Goal: Transaction & Acquisition: Purchase product/service

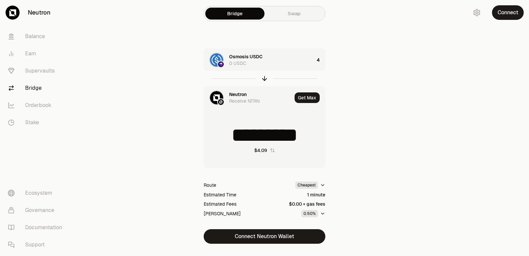
click at [266, 79] on icon "button" at bounding box center [264, 78] width 7 height 7
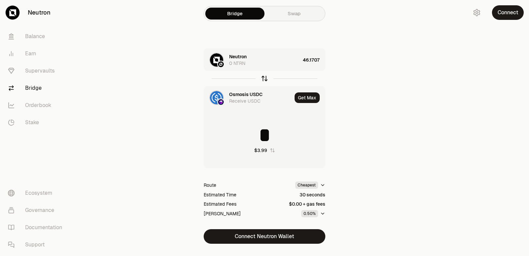
click at [263, 80] on icon "button" at bounding box center [264, 78] width 7 height 7
type input "********"
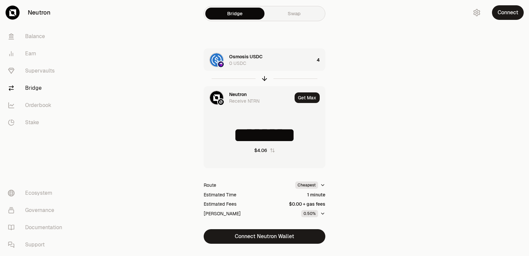
click at [238, 95] on div "Neutron" at bounding box center [238, 94] width 18 height 7
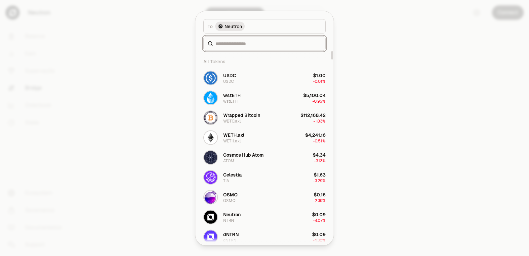
click at [234, 44] on input at bounding box center [269, 43] width 106 height 7
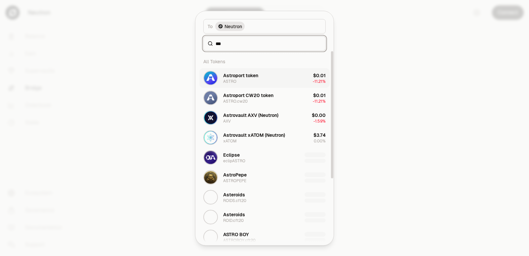
type input "***"
click at [245, 78] on div "Astroport token ASTRO" at bounding box center [240, 78] width 35 height 12
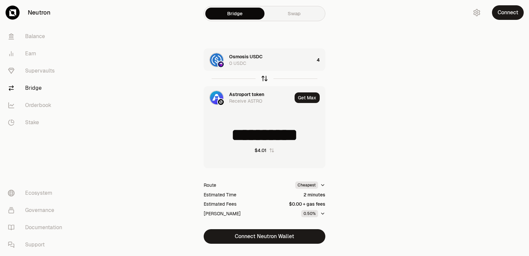
click at [264, 78] on icon "button" at bounding box center [264, 78] width 7 height 7
click at [265, 78] on icon "button" at bounding box center [264, 78] width 7 height 7
type input "**********"
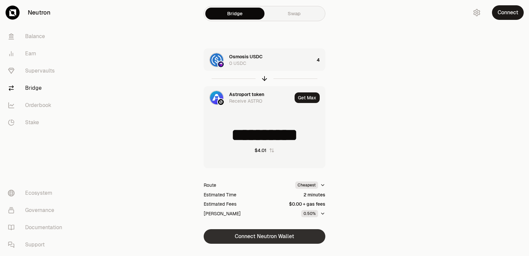
click at [264, 239] on button "Connect Neutron Wallet" at bounding box center [265, 236] width 122 height 15
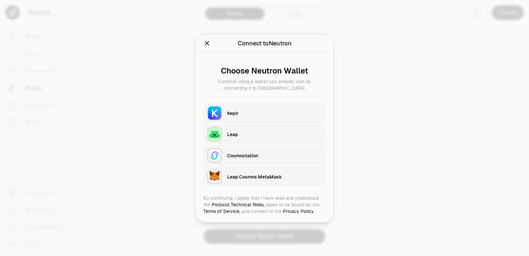
click at [255, 114] on div "Keplr" at bounding box center [274, 112] width 95 height 7
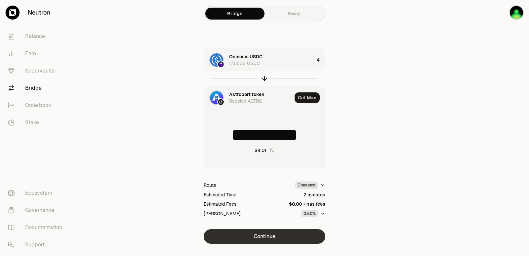
click at [270, 237] on button "Continue" at bounding box center [265, 236] width 122 height 15
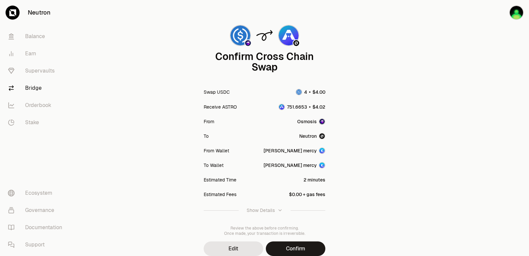
scroll to position [55, 0]
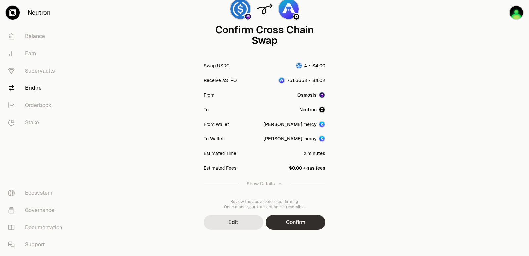
click at [290, 225] on button "Confirm" at bounding box center [296, 222] width 60 height 15
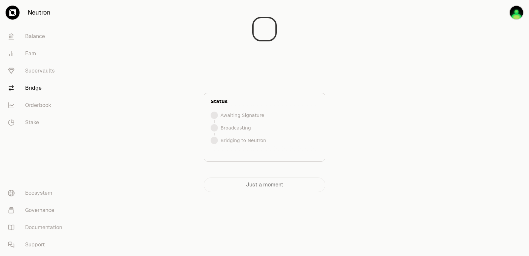
scroll to position [0, 0]
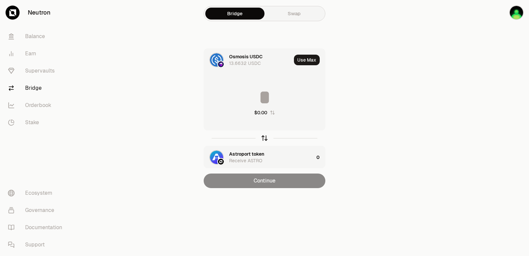
click at [264, 140] on icon "button" at bounding box center [264, 137] width 7 height 7
click at [305, 58] on button "Use Max" at bounding box center [307, 60] width 26 height 11
type input "**********"
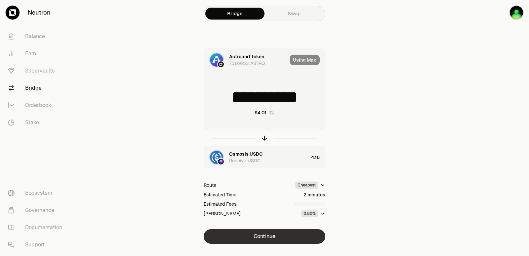
click at [263, 237] on button "Continue" at bounding box center [265, 236] width 122 height 15
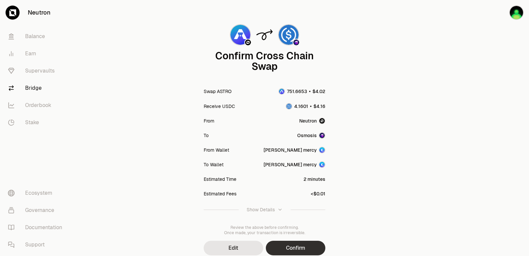
scroll to position [55, 0]
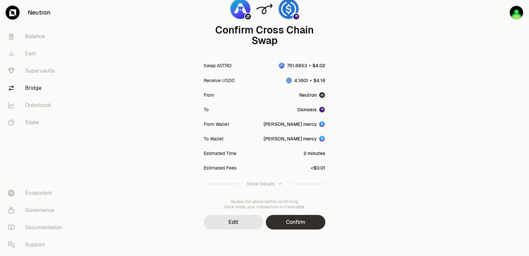
click at [281, 223] on button "Confirm" at bounding box center [296, 222] width 60 height 15
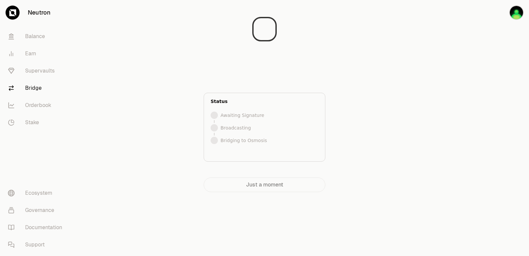
scroll to position [0, 0]
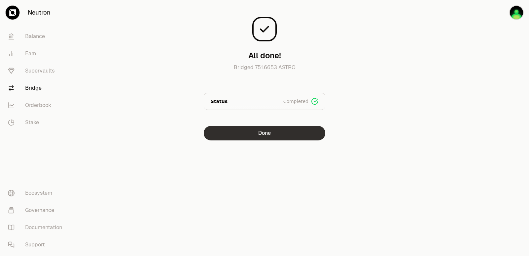
click at [271, 127] on button "Done" at bounding box center [265, 133] width 122 height 15
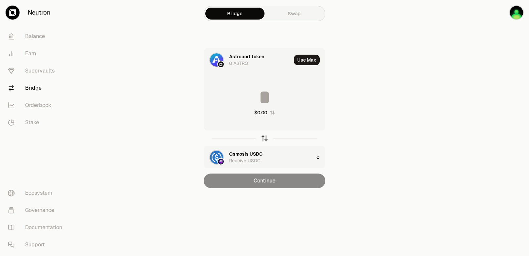
click at [265, 137] on icon "button" at bounding box center [264, 137] width 7 height 7
click at [308, 58] on button "Use Max" at bounding box center [307, 60] width 26 height 11
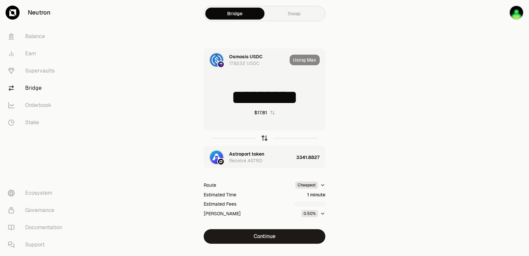
click at [262, 139] on icon "button" at bounding box center [264, 137] width 7 height 7
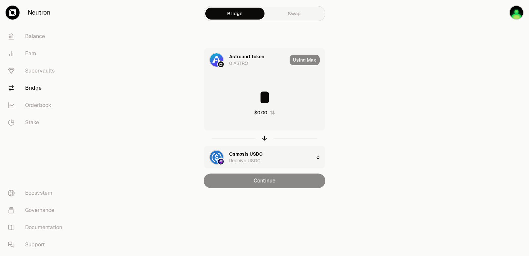
click at [248, 99] on input "*" at bounding box center [264, 97] width 121 height 20
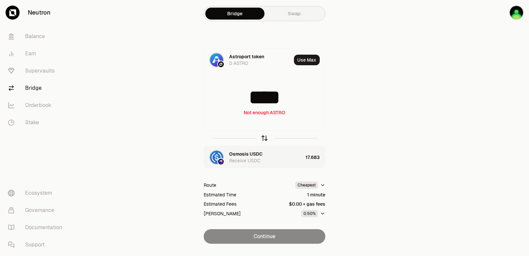
type input "****"
click at [266, 139] on icon "button" at bounding box center [264, 137] width 7 height 7
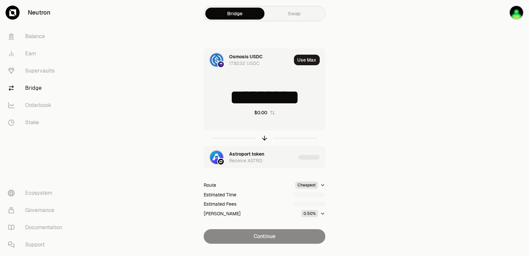
click at [254, 103] on input "*********" at bounding box center [264, 97] width 121 height 20
type input "*"
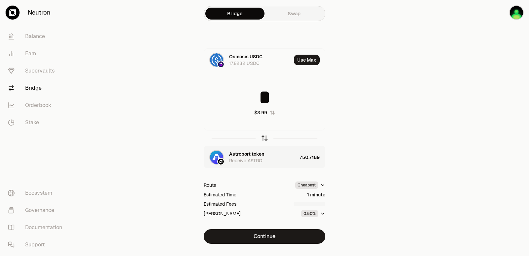
type input "*"
click at [264, 135] on icon "button" at bounding box center [264, 137] width 7 height 7
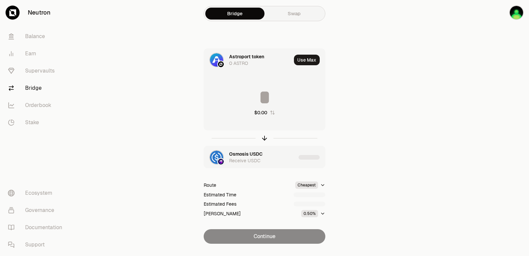
click at [244, 99] on input at bounding box center [264, 97] width 121 height 20
type input "***"
click at [263, 135] on icon "button" at bounding box center [264, 137] width 7 height 7
click at [248, 152] on div "Astroport token" at bounding box center [246, 153] width 35 height 7
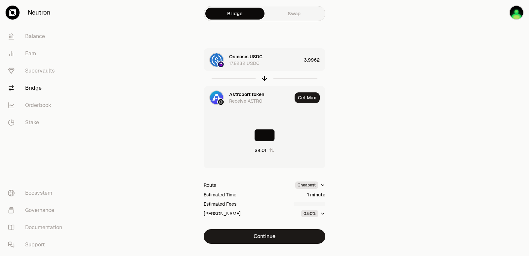
click at [236, 91] on div "Astroport token Receive ASTRO" at bounding box center [248, 97] width 88 height 22
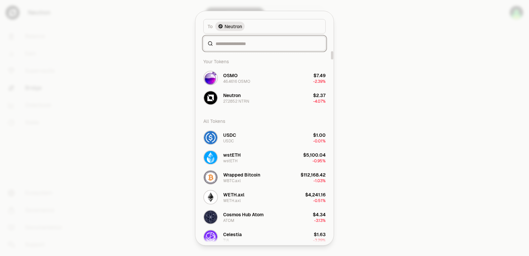
click at [231, 40] on input at bounding box center [269, 43] width 106 height 7
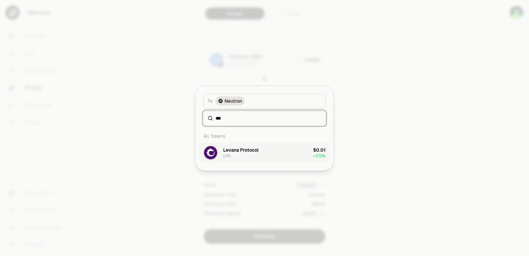
type input "***"
click at [234, 144] on button "Levana Protocol LVN $0.01 + 3.72%" at bounding box center [264, 153] width 130 height 20
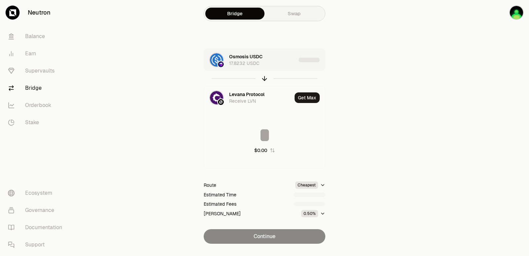
click at [279, 59] on div "Osmosis USDC 17.8232 USDC" at bounding box center [262, 59] width 67 height 13
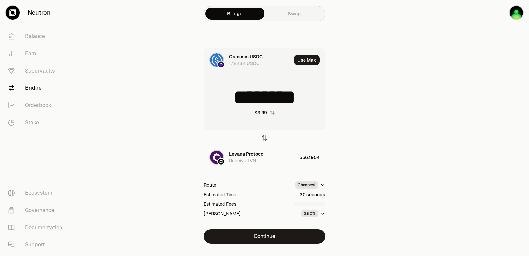
click at [263, 139] on icon "button" at bounding box center [264, 137] width 7 height 7
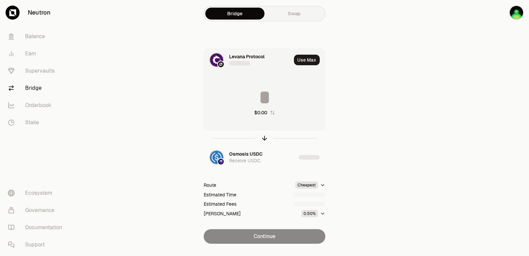
click at [247, 102] on input at bounding box center [264, 97] width 121 height 20
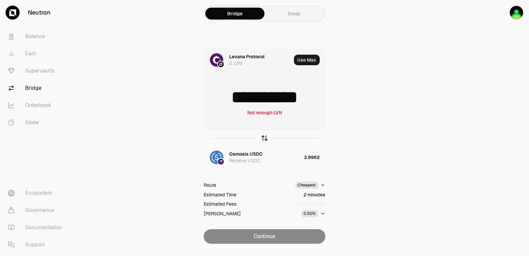
click at [261, 138] on icon "button" at bounding box center [264, 137] width 7 height 7
type input "********"
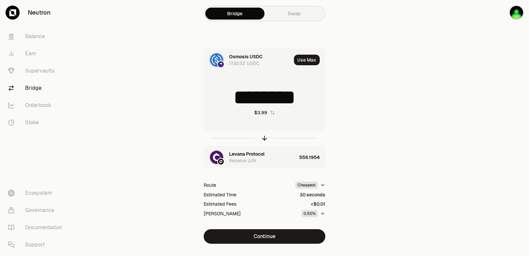
click at [245, 154] on div "Levana Protocol" at bounding box center [246, 153] width 35 height 7
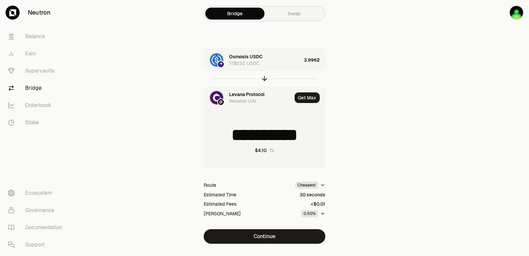
click at [248, 92] on div "Levana Protocol" at bounding box center [246, 94] width 35 height 7
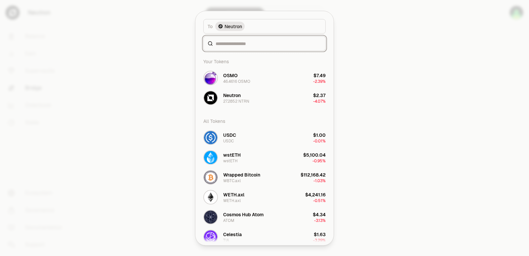
click at [234, 43] on input at bounding box center [269, 43] width 106 height 7
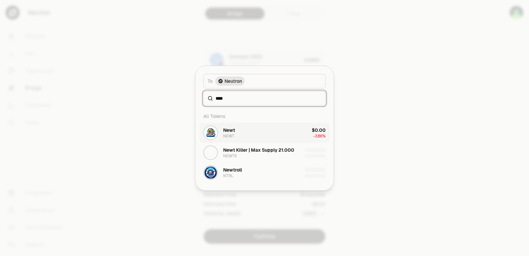
type input "****"
click at [247, 138] on button "Newt NEWT $0.00 -3.86%" at bounding box center [264, 133] width 130 height 20
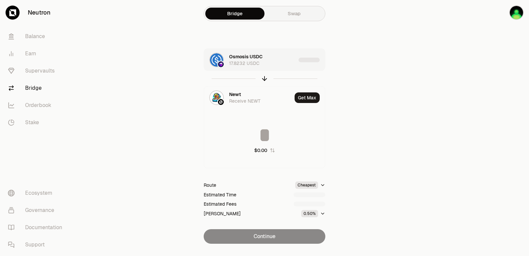
click at [288, 60] on div "Osmosis USDC 17.8232 USDC" at bounding box center [262, 59] width 67 height 13
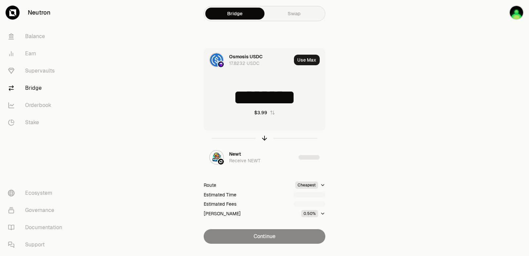
click at [257, 94] on input "********" at bounding box center [264, 97] width 121 height 20
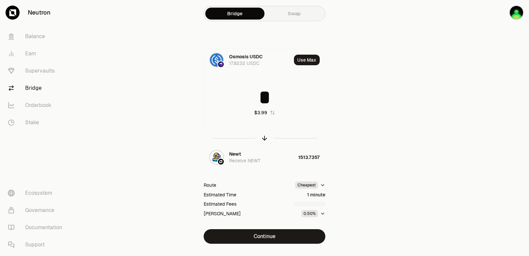
type input "*"
click at [265, 138] on icon "button" at bounding box center [265, 138] width 0 height 4
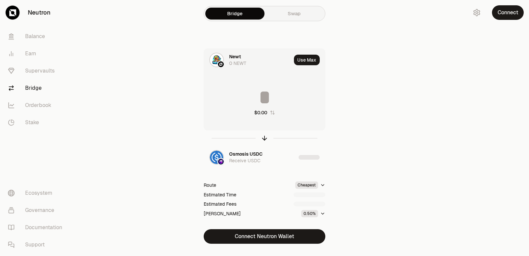
click at [250, 95] on input at bounding box center [264, 97] width 121 height 20
type input "*"
type input "****"
click at [264, 137] on icon "button" at bounding box center [264, 137] width 7 height 7
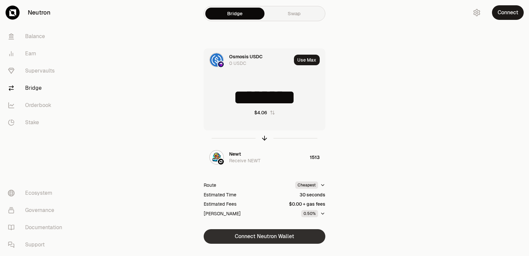
click at [266, 234] on button "Connect Neutron Wallet" at bounding box center [265, 236] width 122 height 15
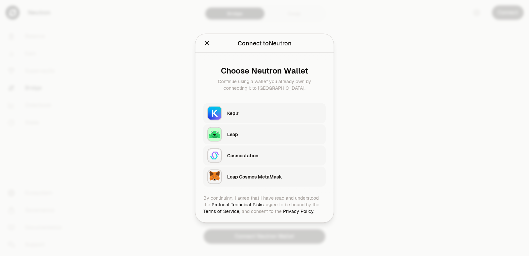
click at [239, 113] on div "Keplr" at bounding box center [274, 112] width 95 height 7
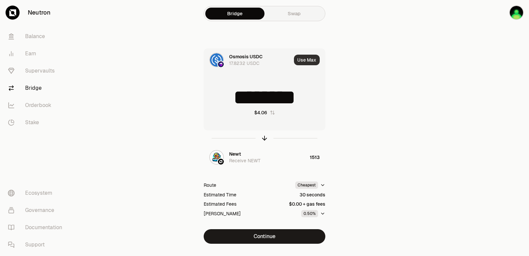
click at [303, 61] on button "Use Max" at bounding box center [307, 60] width 26 height 11
type input "*********"
click at [264, 137] on icon "button" at bounding box center [264, 137] width 7 height 7
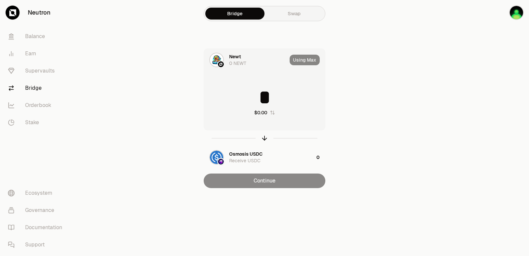
click at [259, 98] on input "*" at bounding box center [264, 97] width 121 height 20
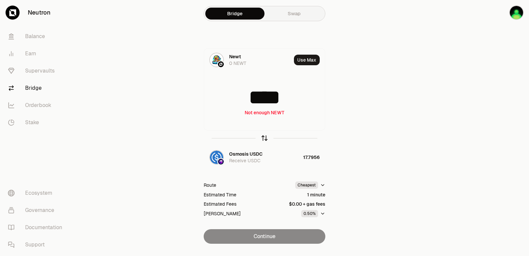
type input "****"
click at [266, 138] on icon "button" at bounding box center [264, 137] width 7 height 7
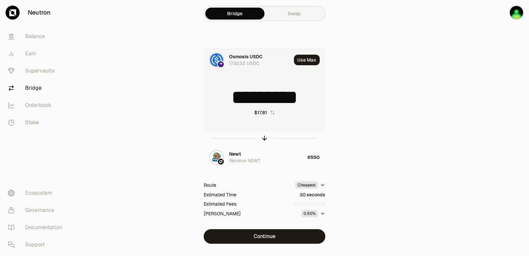
click at [264, 97] on input "*********" at bounding box center [264, 97] width 121 height 20
type input "**"
click at [263, 138] on icon "button" at bounding box center [264, 137] width 7 height 7
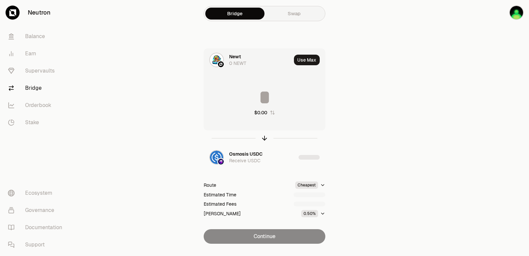
click at [253, 103] on input at bounding box center [264, 97] width 121 height 20
type input "*"
type input "****"
click at [264, 138] on icon "button" at bounding box center [264, 137] width 7 height 7
click at [265, 98] on input at bounding box center [264, 97] width 121 height 20
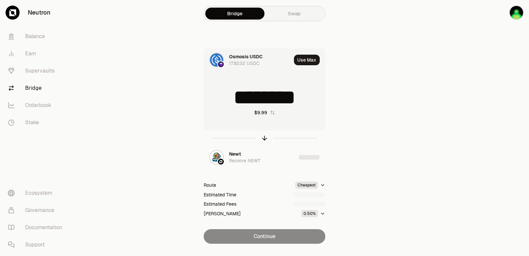
click at [265, 98] on input "********" at bounding box center [264, 97] width 121 height 20
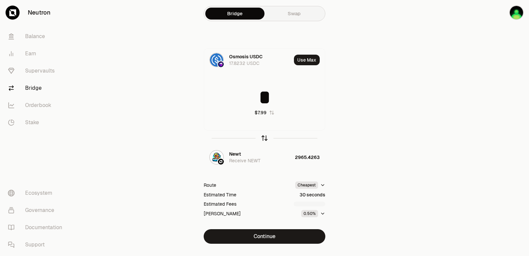
type input "*"
click at [263, 139] on icon "button" at bounding box center [264, 137] width 7 height 7
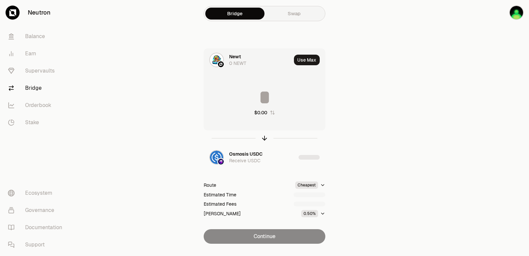
click at [257, 99] on input at bounding box center [264, 97] width 121 height 20
type input "****"
click at [264, 136] on icon "button" at bounding box center [264, 137] width 7 height 7
click at [261, 99] on input at bounding box center [264, 97] width 121 height 20
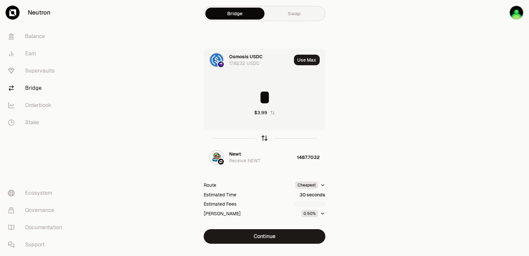
click at [267, 137] on icon "button" at bounding box center [264, 137] width 7 height 7
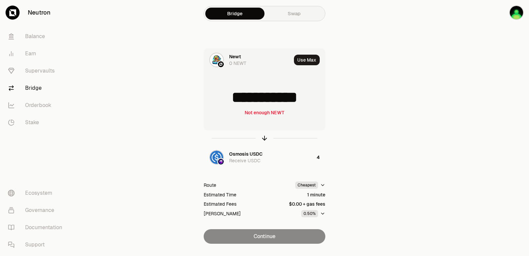
drag, startPoint x: 315, startPoint y: 99, endPoint x: 239, endPoint y: 101, distance: 76.4
click at [239, 101] on input "**********" at bounding box center [264, 97] width 121 height 20
type input "****"
click at [264, 138] on icon "button" at bounding box center [264, 137] width 7 height 7
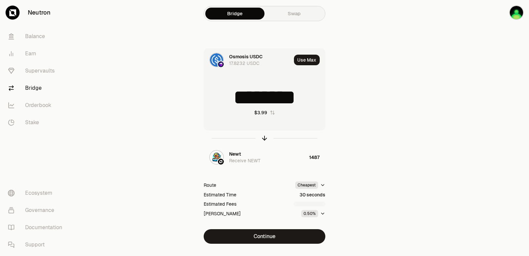
click at [262, 101] on input "********" at bounding box center [264, 97] width 121 height 20
click at [266, 136] on icon "button" at bounding box center [264, 137] width 7 height 7
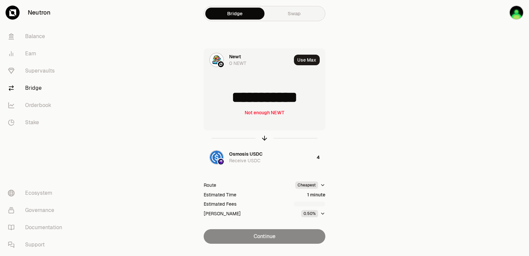
click at [259, 98] on input "**********" at bounding box center [264, 97] width 121 height 20
click at [265, 137] on icon "button" at bounding box center [264, 137] width 7 height 7
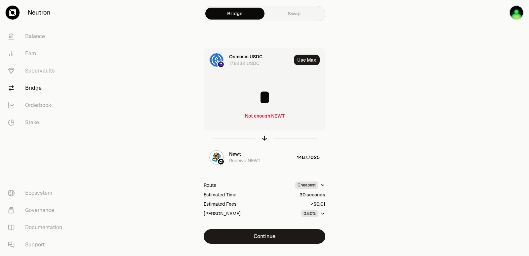
click at [253, 97] on input "*" at bounding box center [264, 97] width 121 height 20
click at [264, 140] on icon "button" at bounding box center [264, 137] width 7 height 7
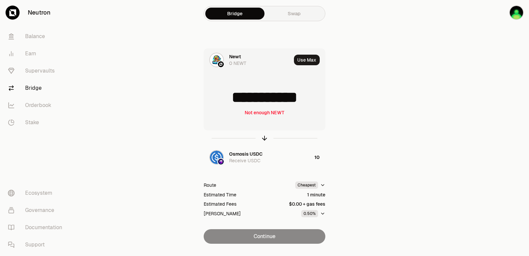
drag, startPoint x: 313, startPoint y: 96, endPoint x: 230, endPoint y: 97, distance: 83.7
click at [230, 97] on input "**********" at bounding box center [264, 97] width 121 height 20
click at [266, 133] on div at bounding box center [265, 137] width 122 height 15
click at [263, 137] on icon "button" at bounding box center [264, 137] width 7 height 7
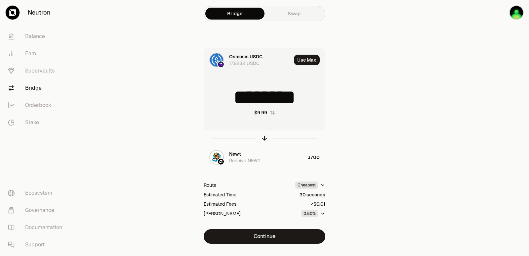
click at [281, 98] on input "********" at bounding box center [264, 97] width 121 height 20
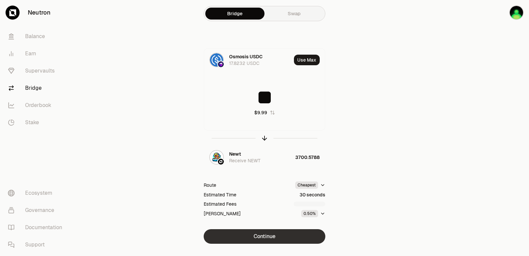
type input "**"
click at [266, 238] on button "Continue" at bounding box center [265, 236] width 122 height 15
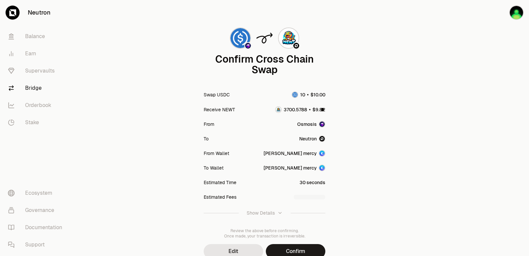
scroll to position [55, 0]
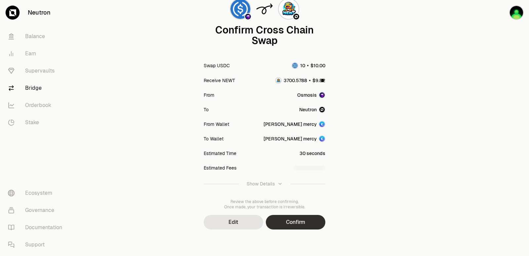
click at [291, 226] on button "Confirm" at bounding box center [296, 222] width 60 height 15
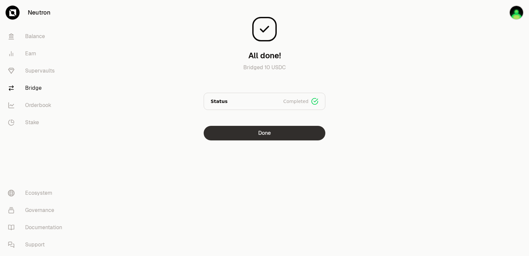
click at [253, 130] on button "Done" at bounding box center [265, 133] width 122 height 15
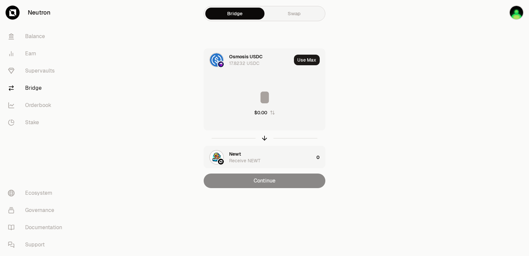
click at [265, 128] on div "$0.00" at bounding box center [264, 101] width 121 height 58
click at [265, 136] on icon "button" at bounding box center [264, 137] width 7 height 7
click at [306, 61] on button "Use Max" at bounding box center [307, 60] width 26 height 11
type input "**********"
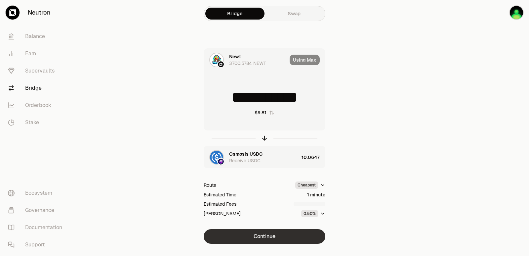
click at [255, 235] on button "Continue" at bounding box center [265, 236] width 122 height 15
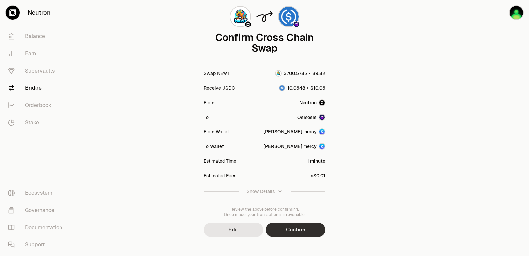
scroll to position [55, 0]
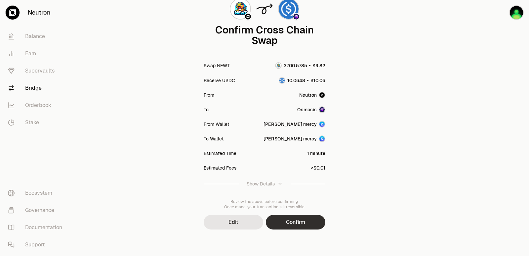
click at [296, 224] on button "Confirm" at bounding box center [296, 222] width 60 height 15
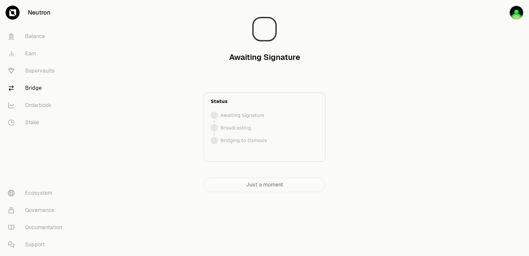
scroll to position [0, 0]
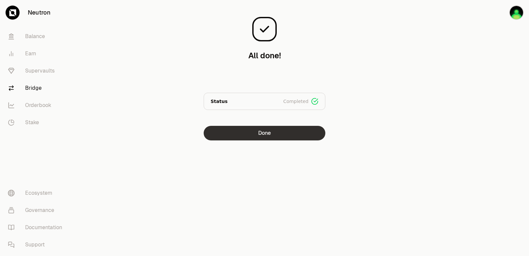
click at [275, 134] on button "Done" at bounding box center [265, 133] width 122 height 15
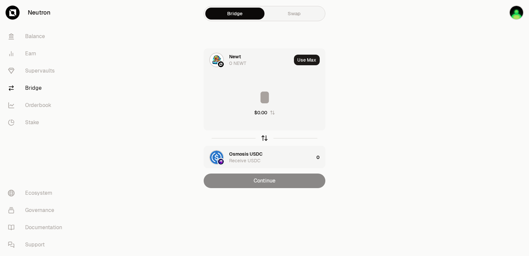
click at [265, 139] on icon "button" at bounding box center [264, 137] width 7 height 7
click at [244, 102] on input at bounding box center [264, 97] width 121 height 20
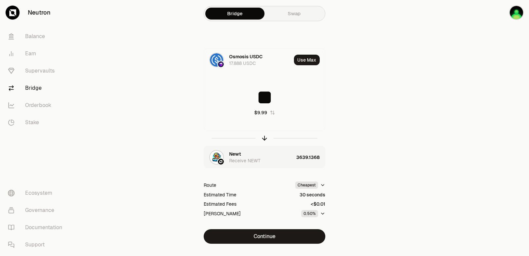
type input "**"
click at [244, 58] on div "Osmosis USDC" at bounding box center [245, 56] width 33 height 7
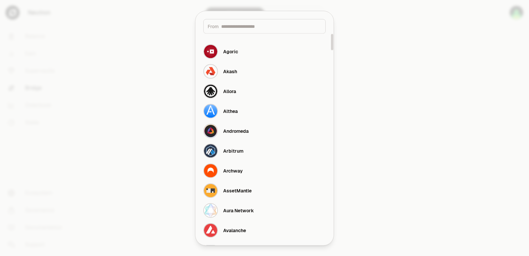
click at [243, 26] on input at bounding box center [271, 26] width 100 height 7
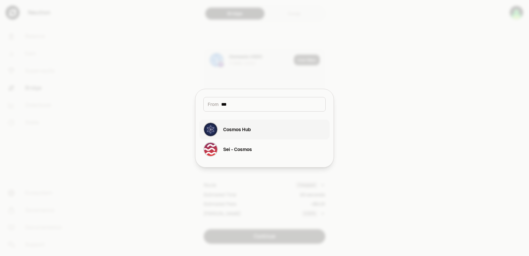
type input "***"
click at [236, 131] on div "Cosmos Hub" at bounding box center [237, 129] width 28 height 7
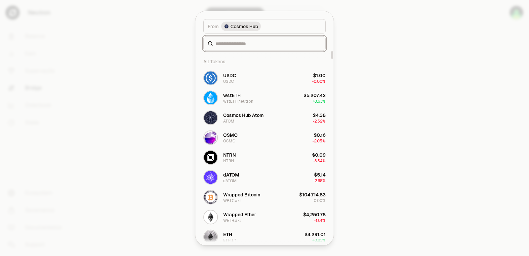
click at [248, 43] on input at bounding box center [269, 43] width 106 height 7
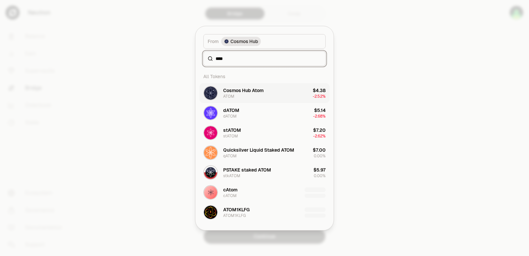
type input "****"
click at [245, 89] on div "Cosmos Hub Atom" at bounding box center [243, 90] width 40 height 7
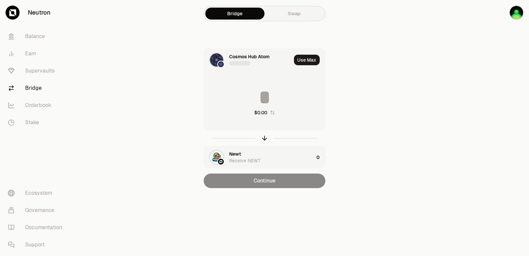
click at [242, 151] on div "Newt Receive NEWT" at bounding box center [271, 156] width 85 height 13
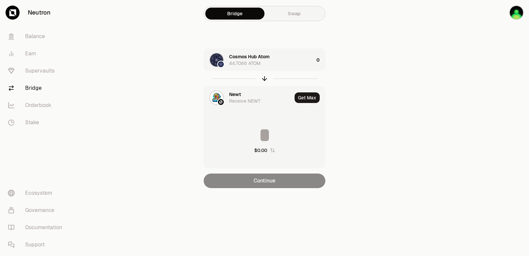
click at [240, 96] on div "Newt" at bounding box center [235, 94] width 12 height 7
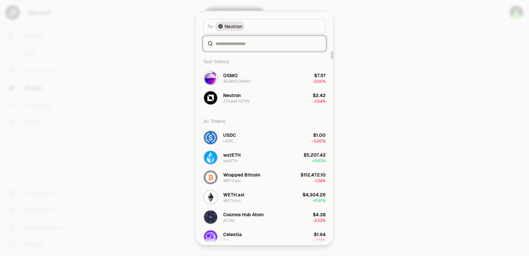
click at [240, 41] on input at bounding box center [269, 43] width 106 height 7
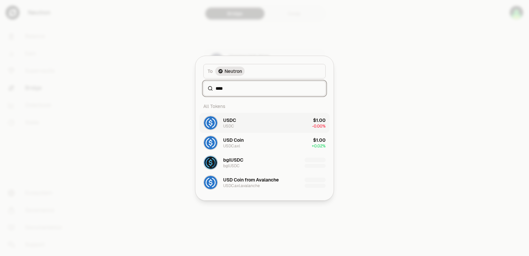
type input "****"
click at [244, 125] on button "USDC USDC $1.00 -0.00%" at bounding box center [264, 123] width 130 height 20
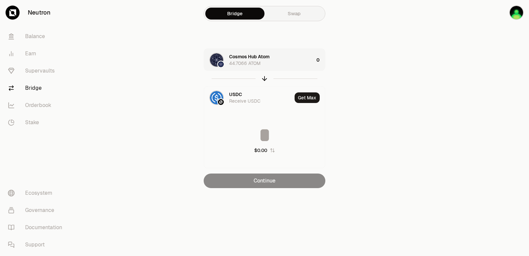
click at [286, 62] on div "Cosmos Hub Atom 44.7066 ATOM" at bounding box center [271, 59] width 85 height 13
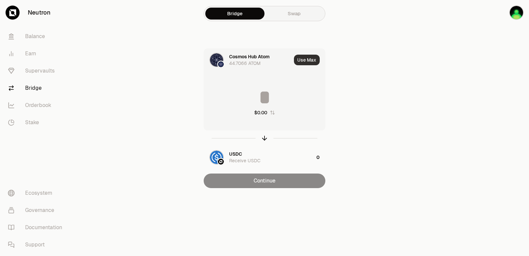
click at [305, 63] on button "Use Max" at bounding box center [307, 60] width 26 height 11
type input "*********"
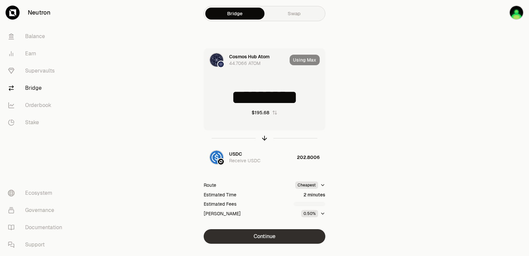
click at [259, 238] on button "Continue" at bounding box center [265, 236] width 122 height 15
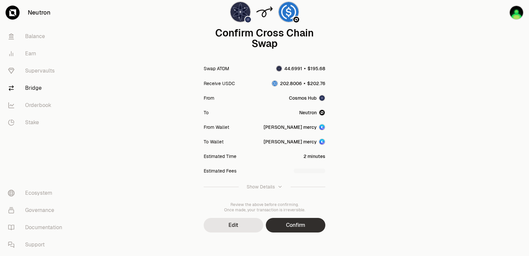
scroll to position [55, 0]
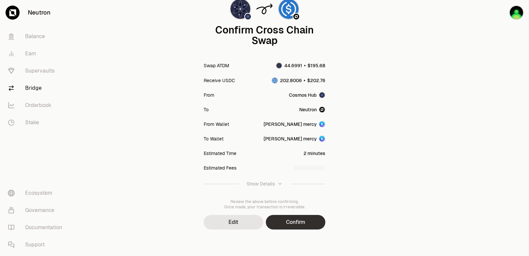
click at [300, 217] on button "Confirm" at bounding box center [296, 222] width 60 height 15
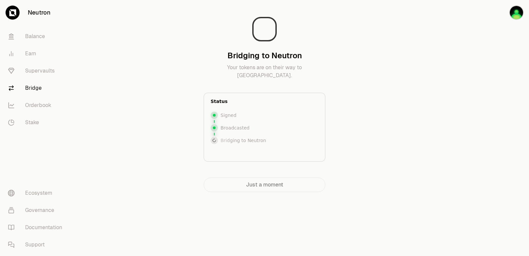
click at [482, 134] on div at bounding box center [492, 109] width 74 height 218
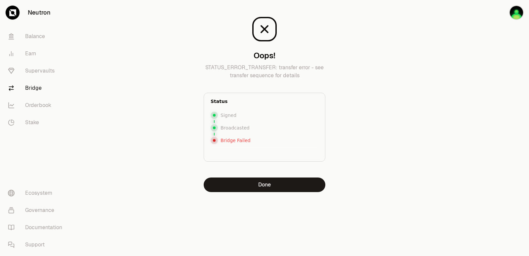
click at [472, 117] on div at bounding box center [492, 109] width 74 height 218
click at [253, 183] on button "Done" at bounding box center [265, 184] width 122 height 15
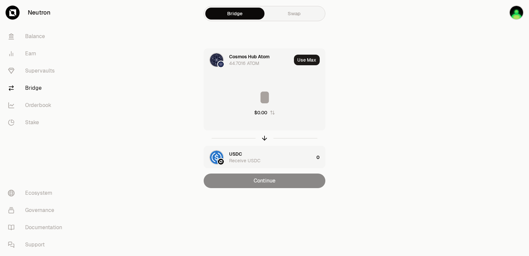
click at [240, 60] on div "44.7016 ATOM" at bounding box center [244, 63] width 30 height 7
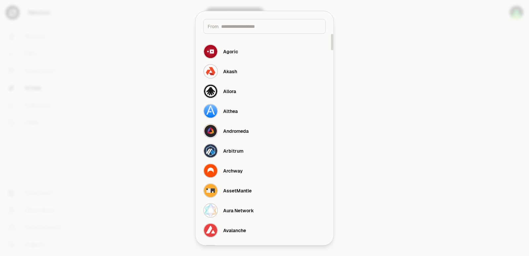
click at [240, 21] on div "From" at bounding box center [264, 26] width 122 height 15
click at [238, 30] on div "From" at bounding box center [264, 26] width 122 height 15
click at [238, 26] on input at bounding box center [271, 26] width 100 height 7
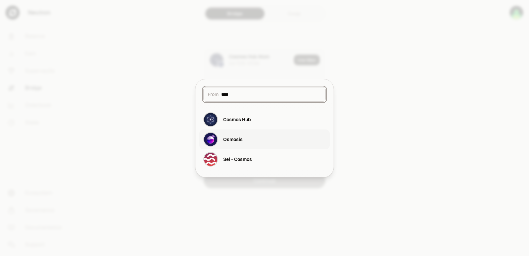
type input "****"
click at [241, 134] on div "Osmosis" at bounding box center [222, 139] width 39 height 15
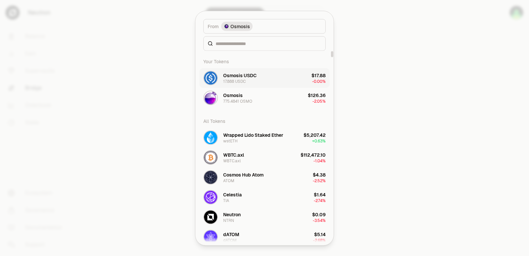
click at [238, 74] on div "Osmosis USDC" at bounding box center [239, 75] width 33 height 7
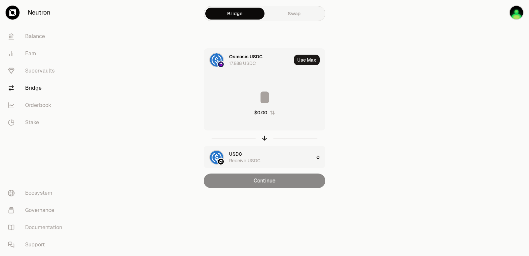
click at [235, 153] on div "USDC" at bounding box center [235, 153] width 13 height 7
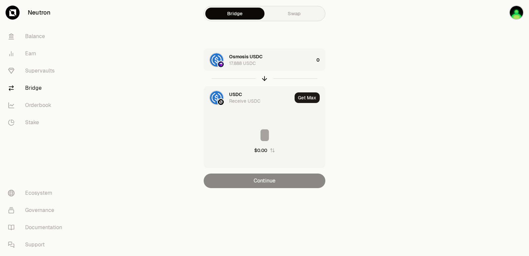
click at [235, 95] on div "USDC" at bounding box center [235, 94] width 13 height 7
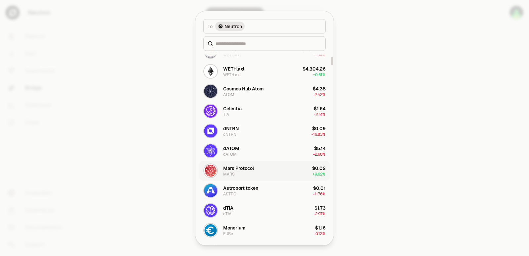
scroll to position [132, 0]
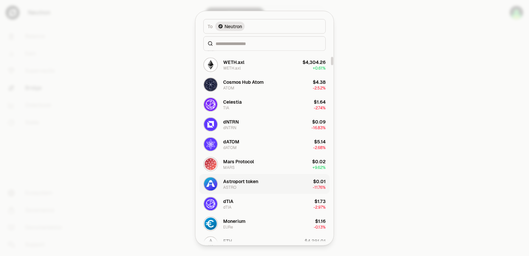
click at [235, 178] on div "Astroport token" at bounding box center [240, 181] width 35 height 7
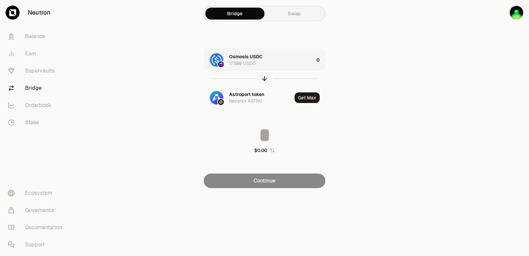
click at [277, 60] on div "Osmosis USDC 17.888 USDC" at bounding box center [271, 59] width 85 height 13
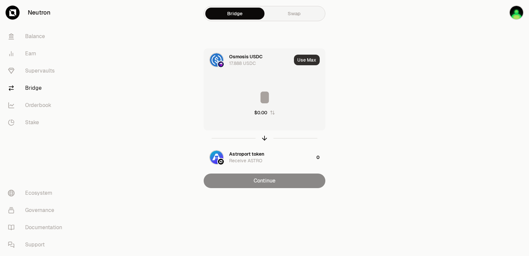
click at [298, 60] on button "Use Max" at bounding box center [307, 60] width 26 height 11
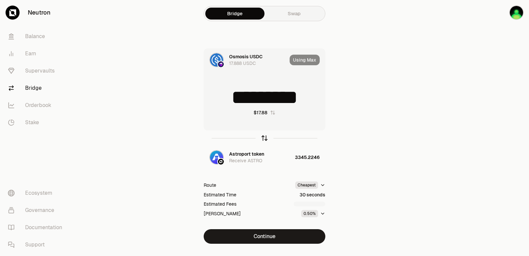
click at [263, 137] on icon "button" at bounding box center [265, 137] width 4 height 2
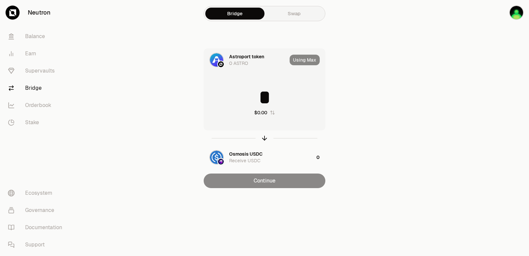
click at [251, 99] on input "*" at bounding box center [264, 97] width 121 height 20
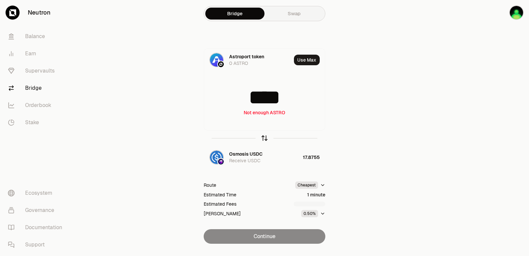
type input "****"
click at [265, 137] on icon "button" at bounding box center [265, 138] width 0 height 4
click at [247, 105] on input at bounding box center [264, 97] width 121 height 20
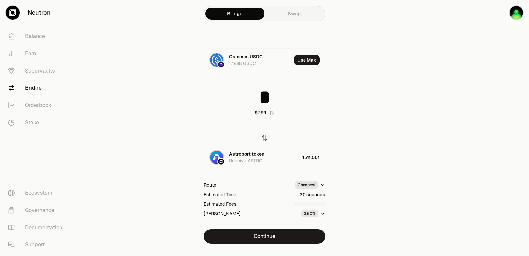
type input "*"
click at [264, 135] on icon "button" at bounding box center [264, 137] width 7 height 7
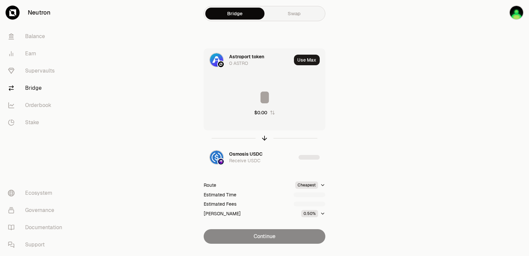
click at [245, 100] on input at bounding box center [264, 97] width 121 height 20
type input "****"
click at [264, 138] on icon "button" at bounding box center [264, 137] width 7 height 7
click at [254, 95] on input at bounding box center [264, 97] width 121 height 20
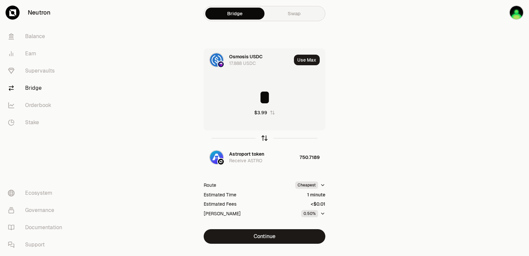
click at [263, 137] on icon "button" at bounding box center [265, 137] width 4 height 2
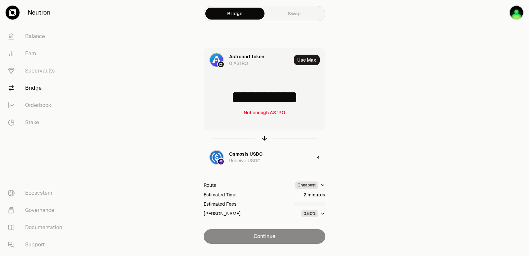
drag, startPoint x: 312, startPoint y: 96, endPoint x: 222, endPoint y: 96, distance: 89.6
click at [235, 96] on input "**********" at bounding box center [264, 97] width 121 height 20
click at [267, 139] on icon "button" at bounding box center [264, 137] width 7 height 7
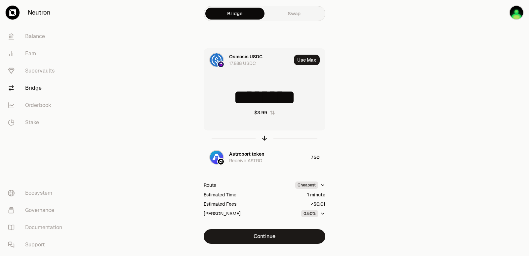
click at [256, 94] on input "********" at bounding box center [264, 97] width 121 height 20
click at [257, 94] on input "********" at bounding box center [264, 97] width 121 height 20
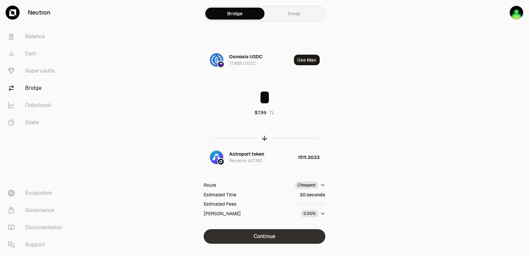
type input "*"
click at [293, 229] on button "Continue" at bounding box center [265, 236] width 122 height 15
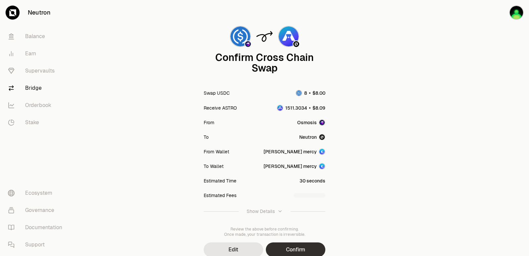
scroll to position [55, 0]
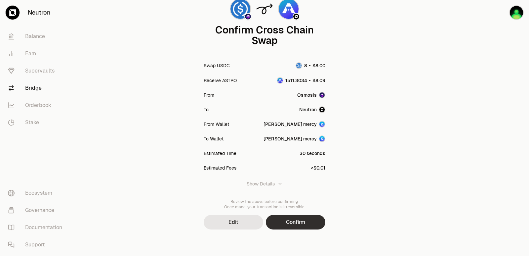
click at [299, 229] on button "Confirm" at bounding box center [296, 222] width 60 height 15
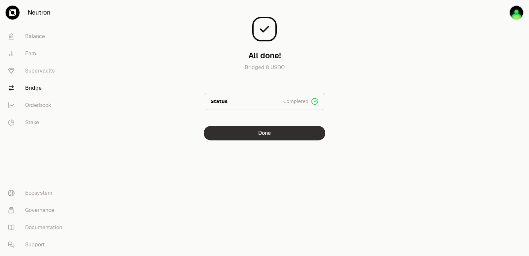
click at [273, 137] on button "Done" at bounding box center [265, 133] width 122 height 15
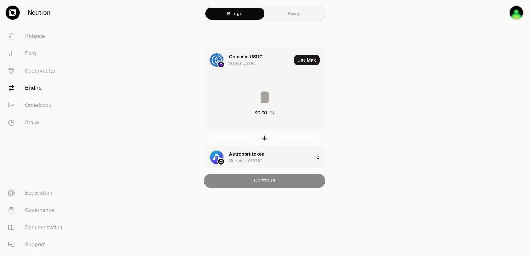
click at [273, 112] on icon "button" at bounding box center [272, 112] width 5 height 5
click at [266, 137] on icon "button" at bounding box center [265, 137] width 4 height 2
click at [305, 59] on button "Use Max" at bounding box center [307, 60] width 26 height 11
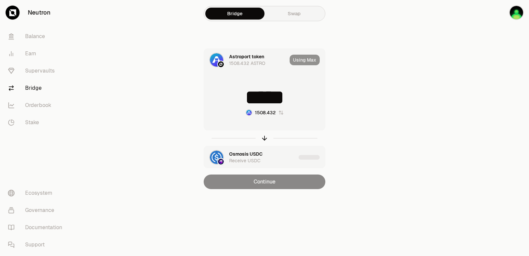
type input "*****"
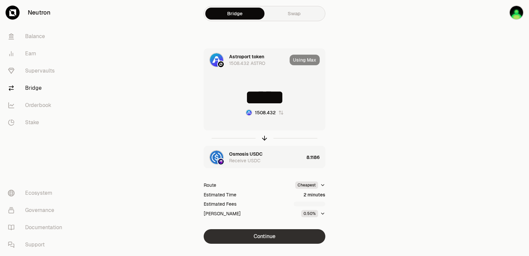
click at [265, 234] on button "Continue" at bounding box center [265, 236] width 122 height 15
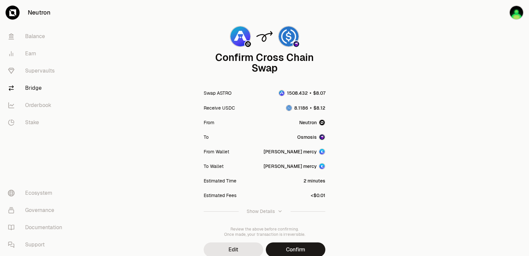
scroll to position [55, 0]
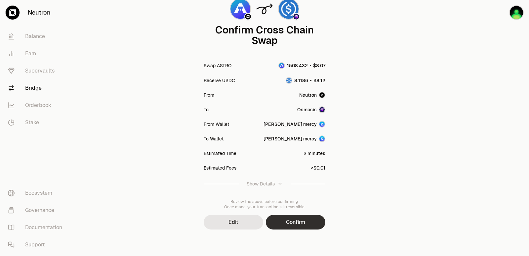
click at [294, 224] on button "Confirm" at bounding box center [296, 222] width 60 height 15
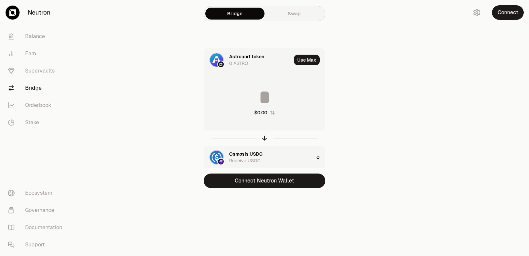
click at [268, 137] on icon "button" at bounding box center [264, 137] width 7 height 7
click at [268, 137] on div at bounding box center [265, 137] width 122 height 15
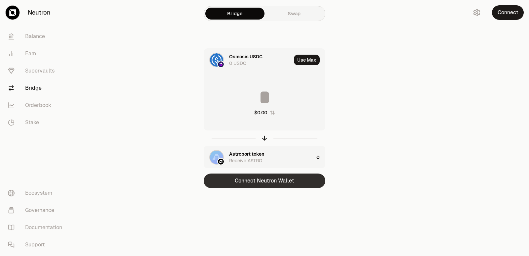
click at [266, 180] on button "Connect Neutron Wallet" at bounding box center [265, 180] width 122 height 15
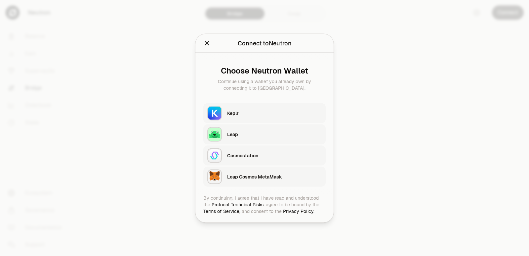
click at [262, 113] on div "Keplr" at bounding box center [274, 112] width 95 height 7
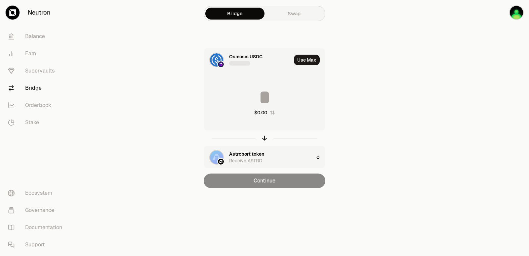
click at [273, 115] on button "$0.00" at bounding box center [264, 112] width 21 height 7
click at [273, 114] on button "0" at bounding box center [265, 110] width 20 height 7
click at [254, 90] on input at bounding box center [264, 97] width 121 height 20
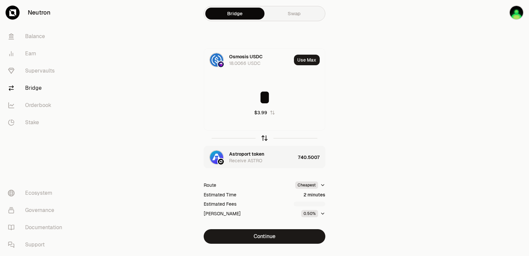
type input "*"
click at [264, 138] on icon "button" at bounding box center [264, 137] width 7 height 7
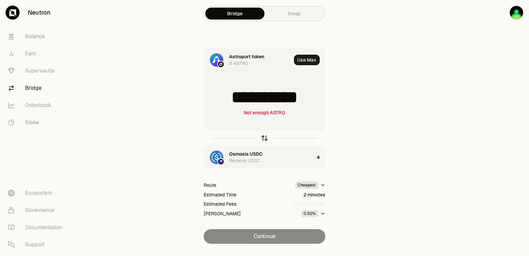
click at [267, 139] on icon "button" at bounding box center [264, 137] width 7 height 7
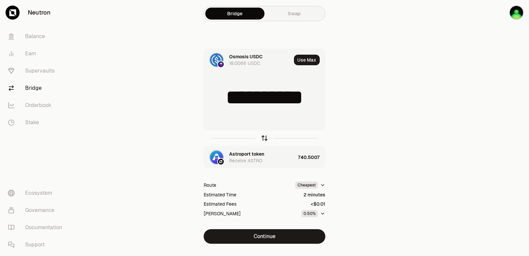
type input "*"
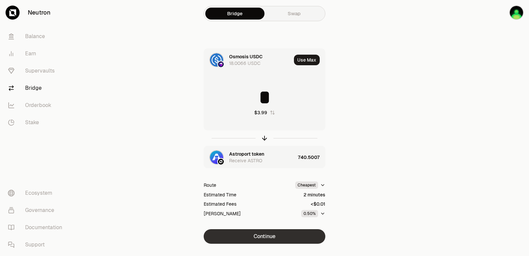
click at [273, 243] on button "Continue" at bounding box center [265, 236] width 122 height 15
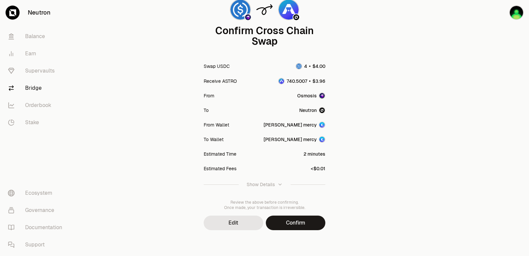
scroll to position [55, 0]
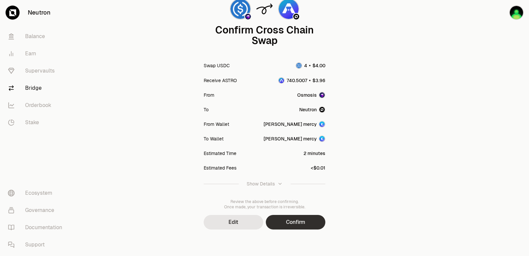
click at [289, 225] on button "Confirm" at bounding box center [296, 222] width 60 height 15
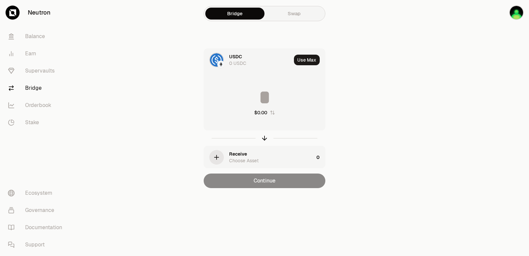
click at [246, 62] on div "USDC 0 USDC" at bounding box center [260, 59] width 62 height 13
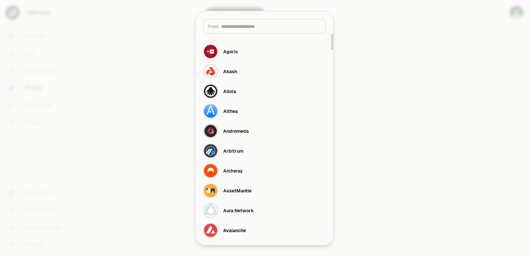
click at [240, 26] on input at bounding box center [271, 26] width 100 height 7
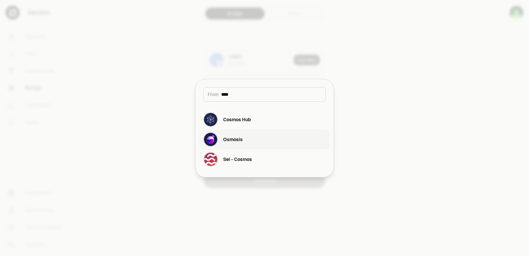
type input "****"
click at [245, 144] on button "Osmosis" at bounding box center [264, 139] width 130 height 20
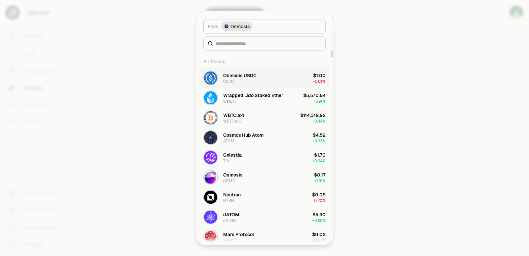
click at [253, 79] on div "Osmosis USDC USDC" at bounding box center [239, 78] width 33 height 12
click at [236, 152] on button "Celestia TIA $1.70 + 0.24%" at bounding box center [264, 157] width 130 height 20
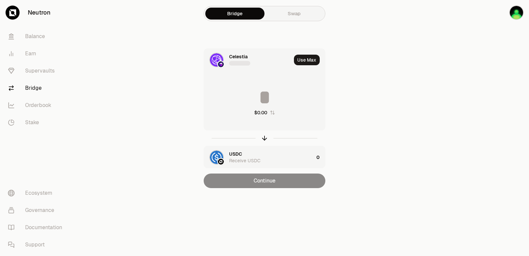
click at [246, 59] on div "Celestia" at bounding box center [238, 56] width 19 height 7
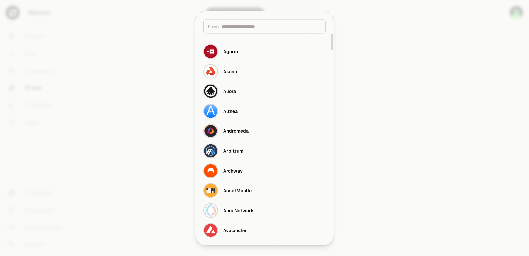
click at [245, 26] on input at bounding box center [271, 26] width 100 height 7
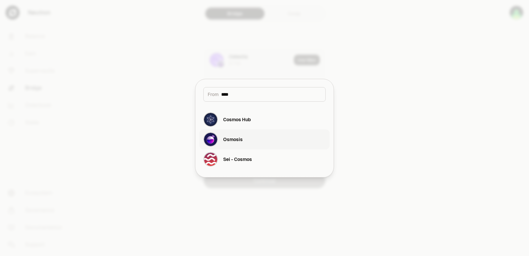
type input "****"
click at [246, 140] on button "Osmosis" at bounding box center [264, 139] width 130 height 20
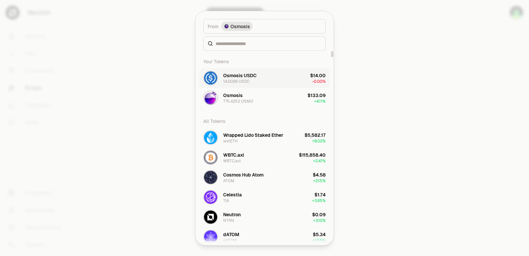
click at [243, 77] on div "Osmosis USDC" at bounding box center [239, 75] width 33 height 7
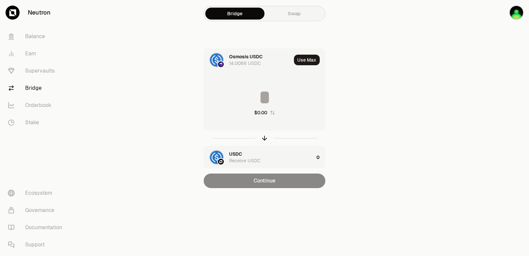
click at [236, 152] on div "USDC" at bounding box center [235, 153] width 13 height 7
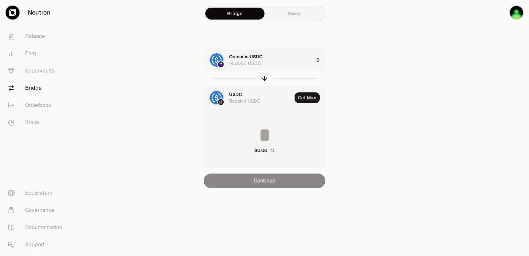
click at [239, 93] on div "USDC" at bounding box center [235, 94] width 13 height 7
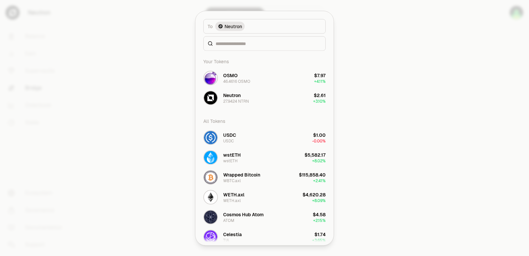
click at [232, 46] on input at bounding box center [269, 43] width 106 height 7
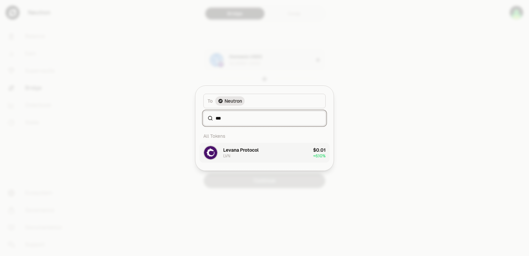
type input "***"
click at [240, 153] on div "Levana Protocol" at bounding box center [240, 150] width 35 height 7
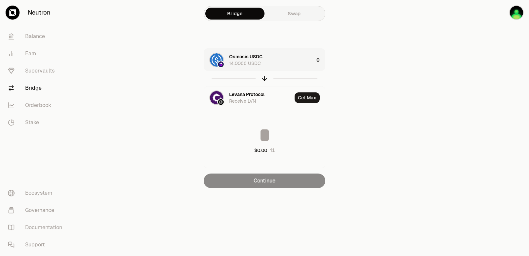
click at [279, 60] on div "Osmosis USDC 14.0066 USDC" at bounding box center [271, 59] width 85 height 13
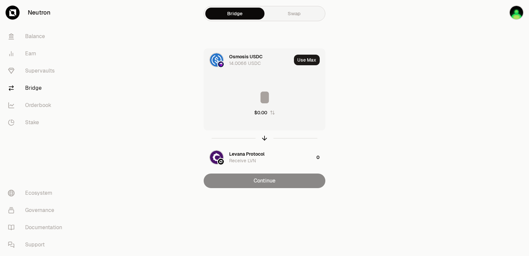
click at [272, 88] on input at bounding box center [264, 97] width 121 height 20
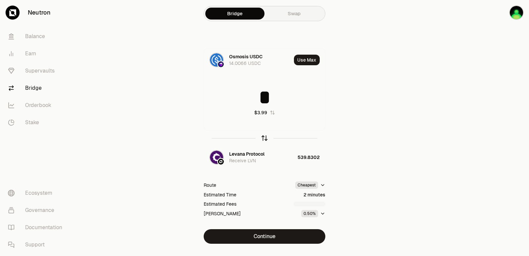
type input "*"
click at [265, 138] on icon "button" at bounding box center [265, 138] width 0 height 4
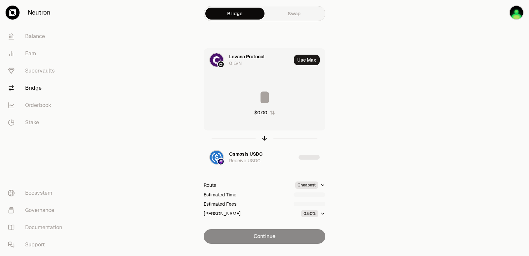
click at [244, 100] on input at bounding box center [264, 97] width 121 height 20
type input "***"
click at [264, 137] on icon "button" at bounding box center [264, 137] width 7 height 7
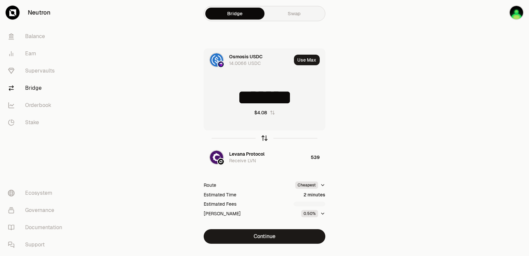
click at [264, 137] on icon "button" at bounding box center [264, 137] width 7 height 7
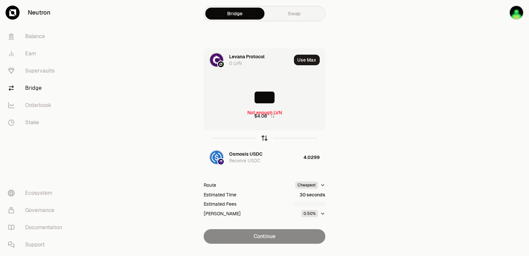
click at [264, 137] on icon "button" at bounding box center [264, 137] width 7 height 7
type input "*******"
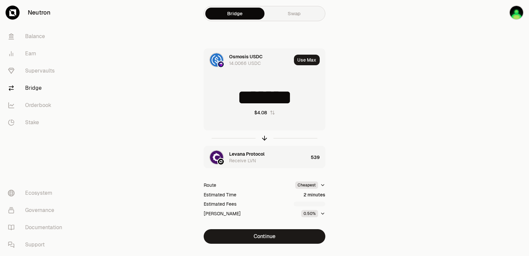
click at [245, 153] on div "Levana Protocol" at bounding box center [246, 153] width 35 height 7
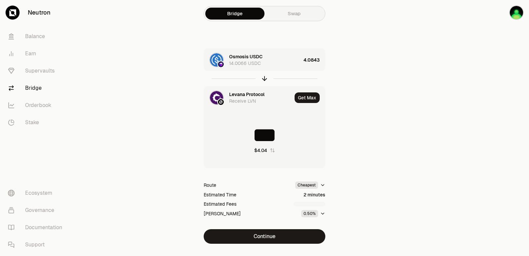
click at [246, 92] on div "Levana Protocol" at bounding box center [246, 94] width 35 height 7
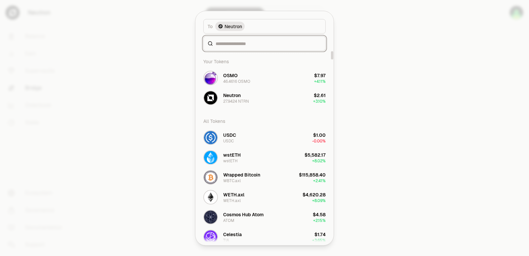
click at [234, 43] on input at bounding box center [269, 43] width 106 height 7
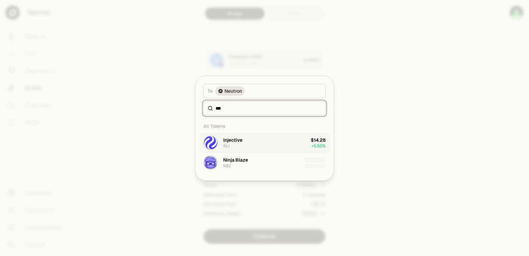
type input "***"
click at [271, 140] on button "Injective INJ $14.28 + 5.50%" at bounding box center [264, 143] width 130 height 20
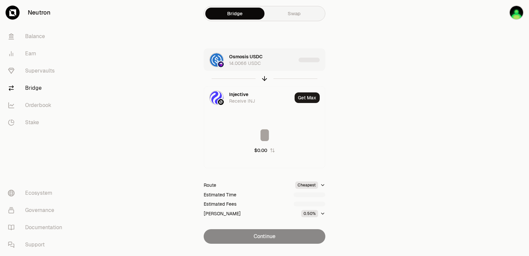
click at [281, 63] on div "Osmosis USDC 14.0066 USDC" at bounding box center [262, 59] width 67 height 13
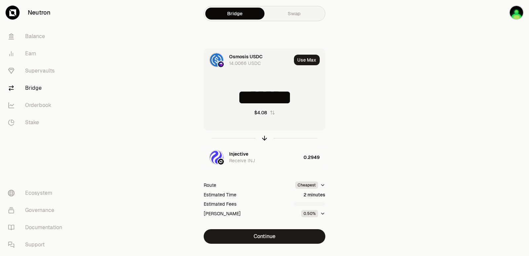
drag, startPoint x: 303, startPoint y: 99, endPoint x: 243, endPoint y: 99, distance: 60.5
click at [243, 99] on input "*******" at bounding box center [264, 97] width 121 height 20
type input "**"
click at [263, 138] on icon "button" at bounding box center [264, 137] width 7 height 7
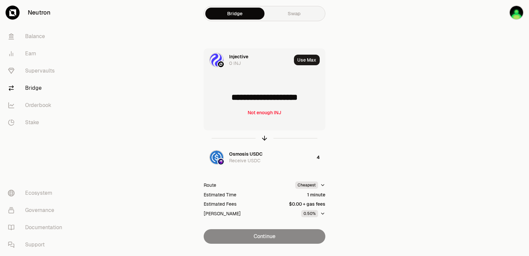
drag, startPoint x: 316, startPoint y: 99, endPoint x: 228, endPoint y: 94, distance: 88.1
click at [228, 94] on input "**********" at bounding box center [264, 97] width 121 height 20
type input "*****"
click at [265, 140] on icon "button" at bounding box center [265, 138] width 0 height 4
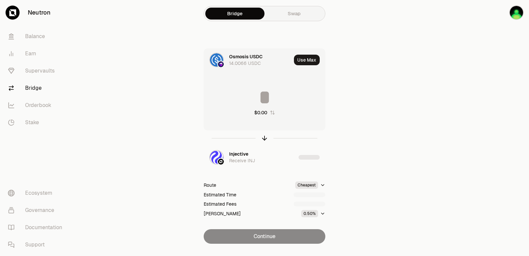
click at [252, 100] on input at bounding box center [264, 97] width 121 height 20
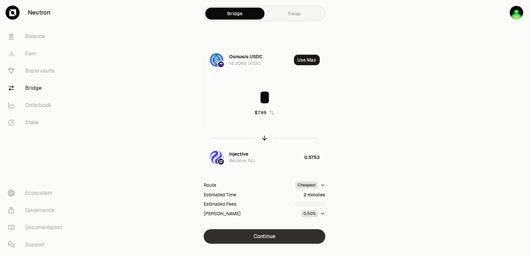
type input "*"
click at [267, 237] on button "Continue" at bounding box center [265, 236] width 122 height 15
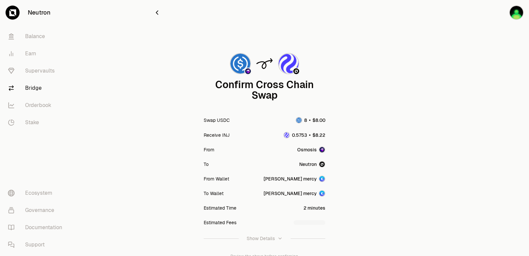
scroll to position [33, 0]
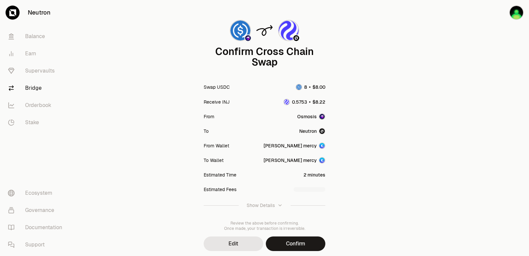
click at [286, 242] on button "Confirm" at bounding box center [296, 243] width 60 height 15
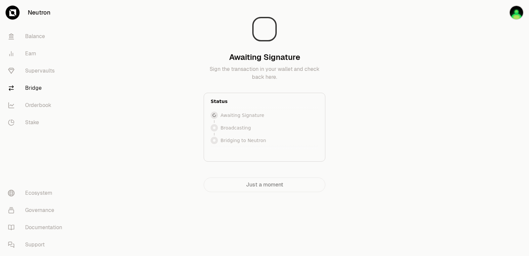
scroll to position [0, 0]
click at [473, 129] on div at bounding box center [492, 109] width 74 height 218
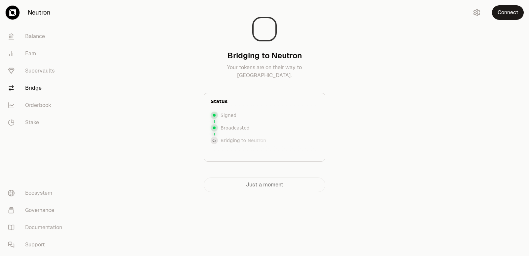
click at [460, 107] on div at bounding box center [492, 109] width 74 height 218
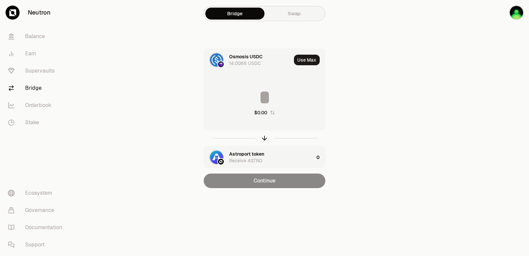
click at [272, 113] on icon "button" at bounding box center [272, 112] width 5 height 5
drag, startPoint x: 271, startPoint y: 112, endPoint x: 262, endPoint y: 144, distance: 33.5
click at [271, 112] on icon "button" at bounding box center [272, 112] width 4 height 4
click at [261, 141] on div "button" at bounding box center [264, 137] width 7 height 7
click at [306, 60] on button "Use Max" at bounding box center [307, 60] width 26 height 11
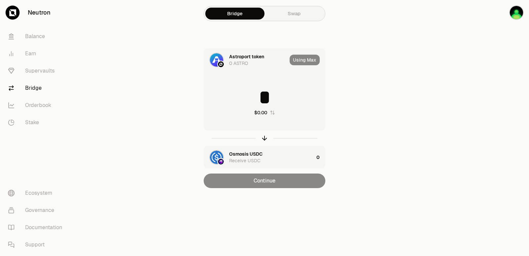
click at [275, 112] on icon "button" at bounding box center [272, 112] width 5 height 5
click at [275, 112] on div "***** $0.00 0" at bounding box center [264, 101] width 121 height 58
click at [271, 113] on icon "button" at bounding box center [272, 112] width 4 height 4
click at [271, 113] on icon "button" at bounding box center [272, 112] width 5 height 5
click at [489, 117] on div at bounding box center [492, 107] width 74 height 214
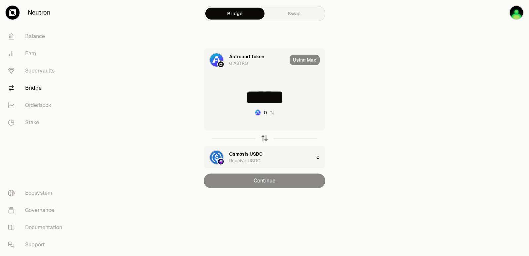
click at [266, 139] on icon "button" at bounding box center [264, 137] width 7 height 7
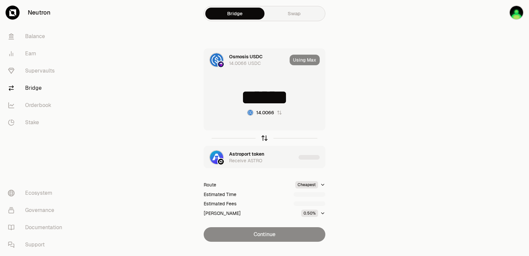
click at [266, 139] on icon "button" at bounding box center [264, 137] width 7 height 7
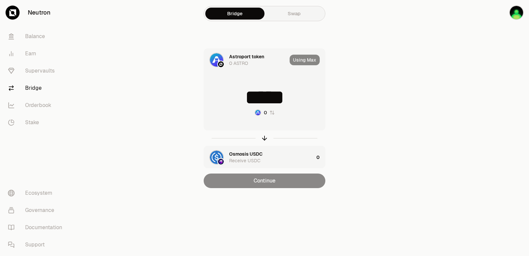
click at [297, 56] on div "Using Max" at bounding box center [307, 60] width 35 height 22
drag, startPoint x: 301, startPoint y: 60, endPoint x: 324, endPoint y: 44, distance: 28.1
click at [301, 60] on div "Using Max" at bounding box center [307, 60] width 35 height 22
click at [465, 140] on div at bounding box center [492, 107] width 74 height 214
click at [264, 136] on icon "button" at bounding box center [265, 137] width 4 height 2
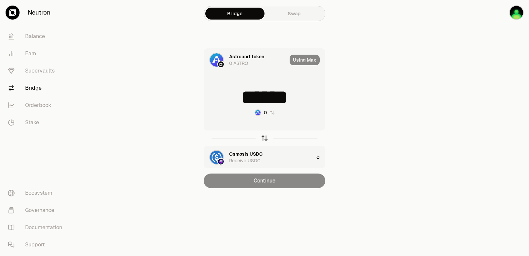
click at [264, 136] on icon "button" at bounding box center [265, 137] width 4 height 2
click at [264, 137] on icon "button" at bounding box center [265, 137] width 4 height 2
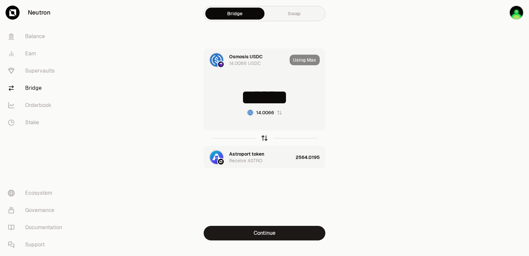
click at [264, 137] on icon "button" at bounding box center [265, 137] width 4 height 2
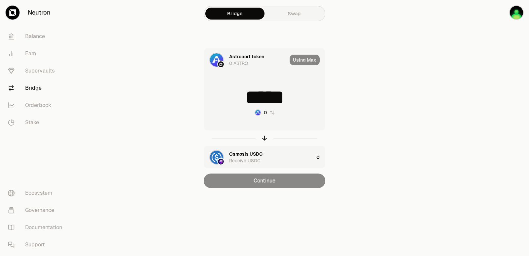
click at [474, 54] on div at bounding box center [492, 107] width 74 height 214
click at [263, 139] on icon "button" at bounding box center [264, 137] width 7 height 7
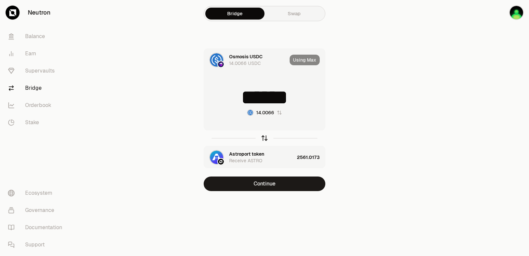
click at [263, 139] on icon "button" at bounding box center [264, 137] width 7 height 7
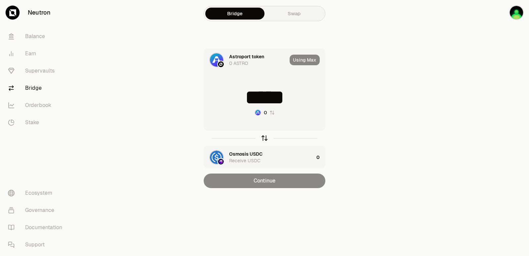
click at [263, 139] on icon "button" at bounding box center [264, 137] width 7 height 7
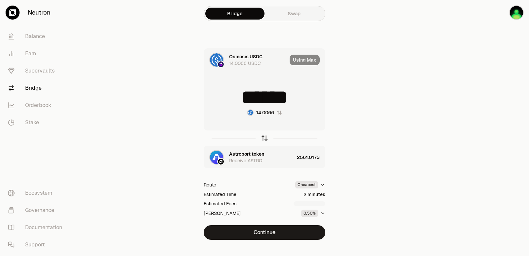
click at [263, 139] on icon "button" at bounding box center [264, 137] width 7 height 7
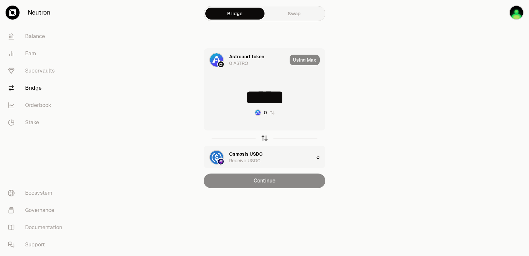
click at [263, 139] on icon "button" at bounding box center [264, 137] width 7 height 7
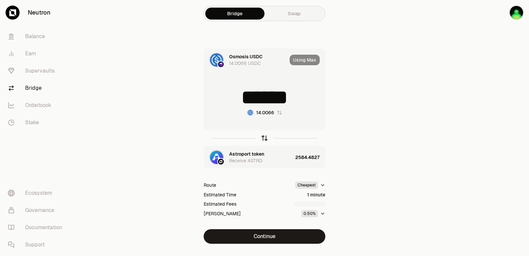
click at [263, 139] on icon "button" at bounding box center [264, 137] width 7 height 7
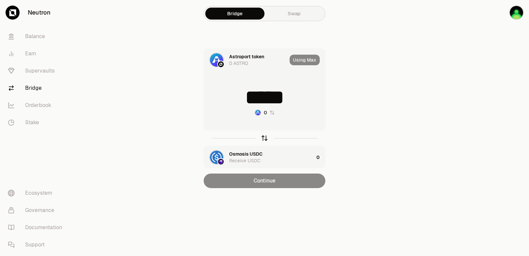
click at [264, 138] on icon "button" at bounding box center [264, 137] width 7 height 7
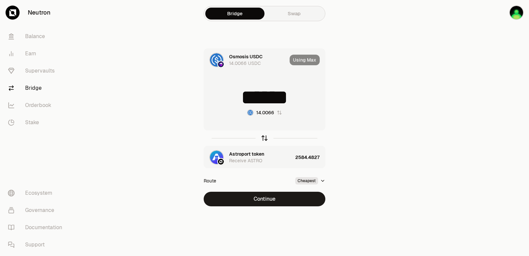
click at [264, 138] on icon "button" at bounding box center [264, 137] width 7 height 7
type input "*****"
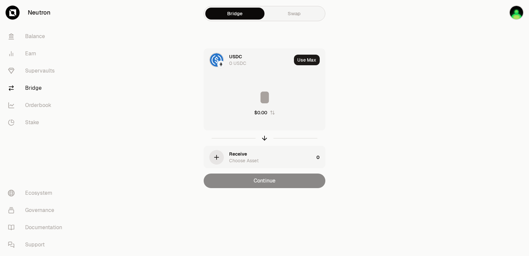
click at [493, 118] on div at bounding box center [492, 107] width 74 height 214
click at [265, 141] on icon "button" at bounding box center [264, 137] width 7 height 7
click at [264, 140] on icon "button" at bounding box center [264, 137] width 7 height 7
click at [265, 138] on icon "button" at bounding box center [264, 137] width 7 height 7
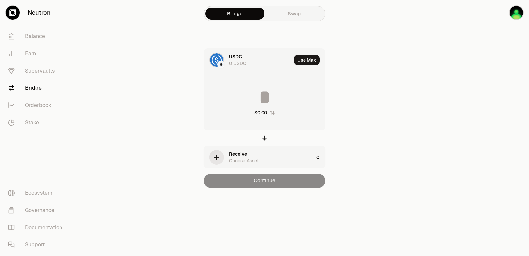
click at [229, 58] on div "USDC 0 USDC" at bounding box center [247, 60] width 87 height 22
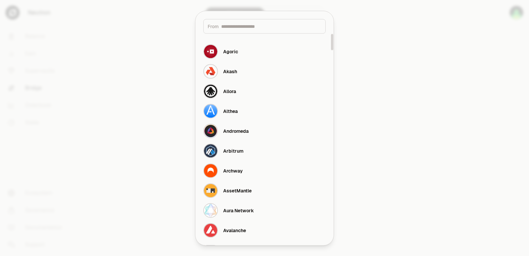
click at [246, 25] on input at bounding box center [271, 26] width 100 height 7
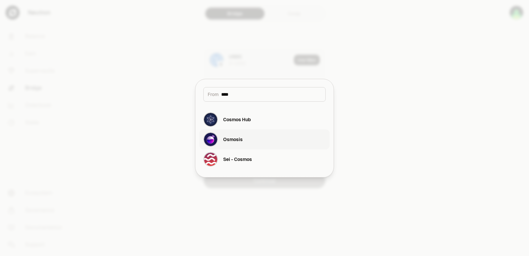
type input "****"
click at [239, 138] on div "Osmosis" at bounding box center [233, 139] width 20 height 7
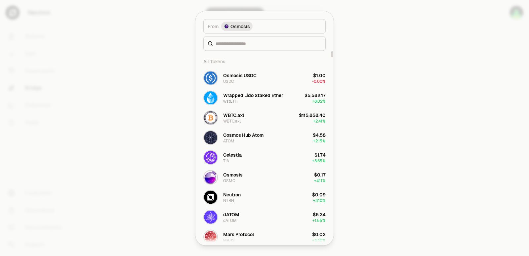
click at [226, 48] on div at bounding box center [264, 43] width 122 height 15
click at [227, 46] on input at bounding box center [269, 43] width 106 height 7
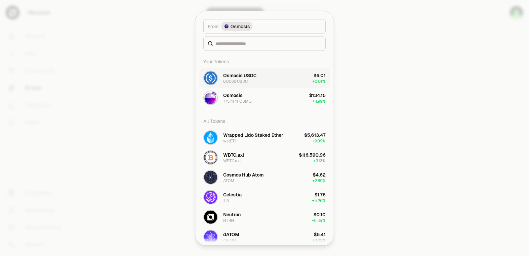
click at [239, 84] on div "6.0066 USDC" at bounding box center [235, 80] width 24 height 5
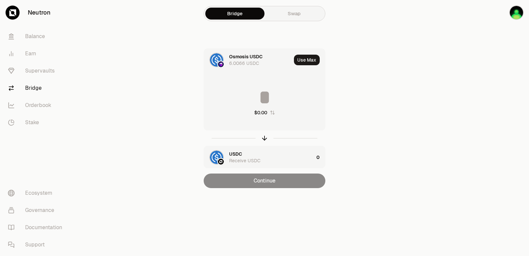
click at [232, 152] on div "USDC" at bounding box center [235, 153] width 13 height 7
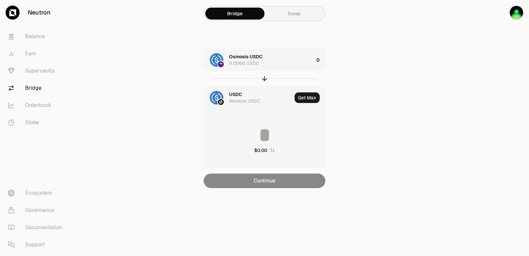
click at [236, 97] on div "USDC" at bounding box center [235, 94] width 13 height 7
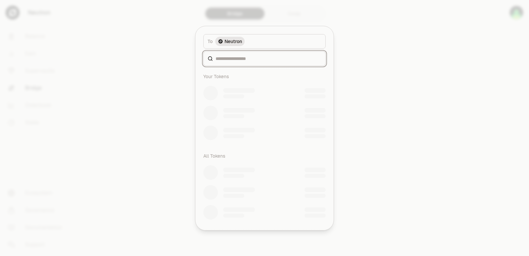
click at [235, 62] on input at bounding box center [269, 58] width 106 height 7
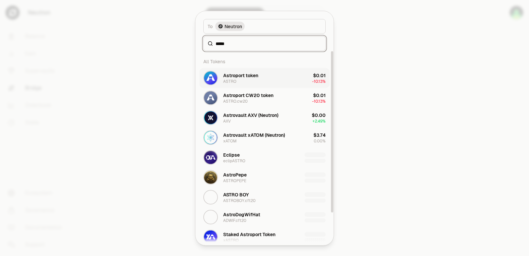
type input "*****"
click at [237, 78] on div "Astroport token" at bounding box center [240, 75] width 35 height 7
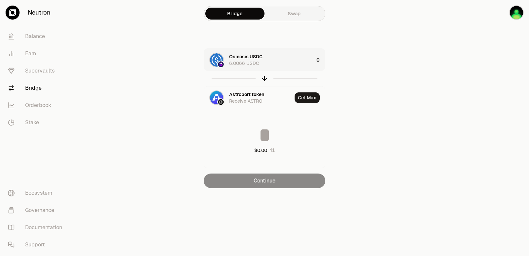
click at [270, 73] on div at bounding box center [265, 78] width 122 height 15
click at [265, 76] on icon "button" at bounding box center [264, 78] width 7 height 7
click at [295, 62] on div "Astroport token 0 ASTRO" at bounding box center [271, 59] width 85 height 13
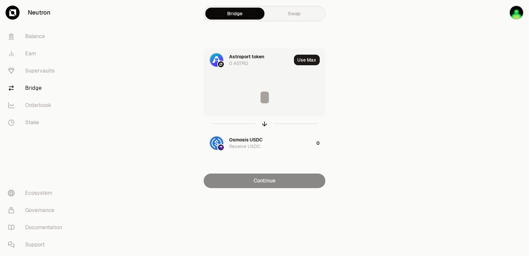
click at [310, 54] on div "Use Max" at bounding box center [309, 60] width 31 height 22
click at [308, 57] on button "Use Max" at bounding box center [307, 60] width 26 height 11
type input "*"
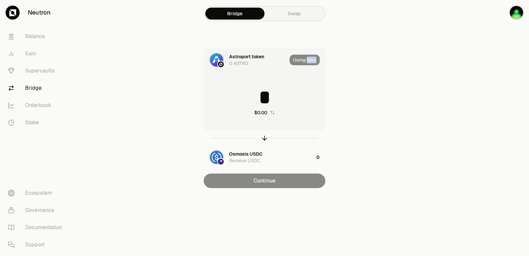
click at [308, 57] on div "Using Max" at bounding box center [307, 60] width 35 height 22
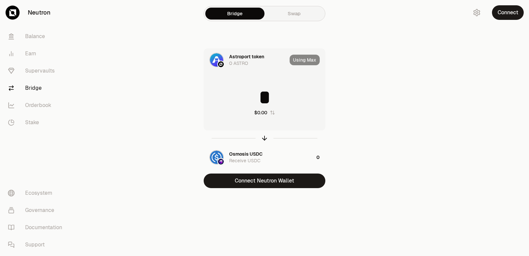
click at [463, 105] on div at bounding box center [492, 107] width 74 height 214
